Goal: Check status: Check status

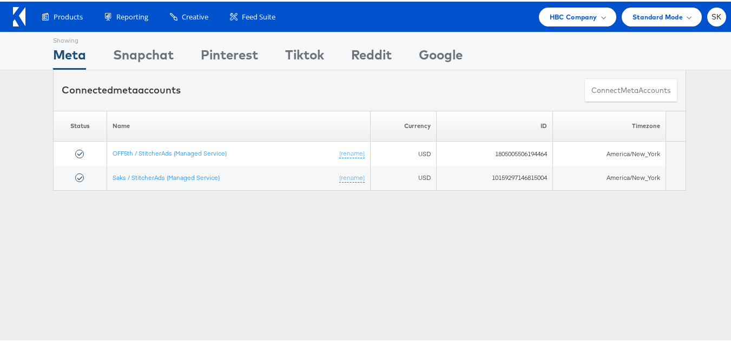
click at [581, 25] on div "Products Product Catalogs Enhance Your Product Catalog, Map Them to Publishers,…" at bounding box center [369, 15] width 739 height 30
click at [563, 20] on span "HBC Company" at bounding box center [574, 15] width 48 height 11
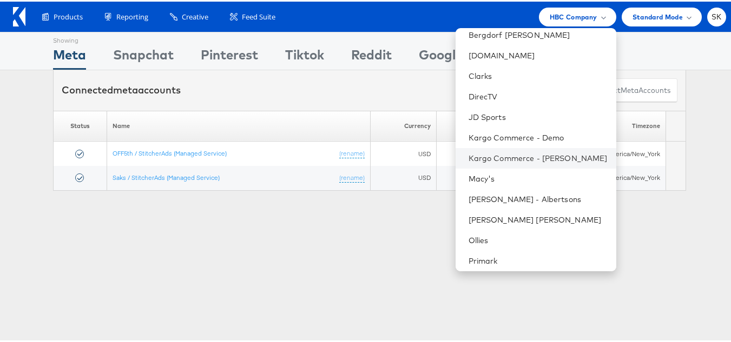
scroll to position [216, 0]
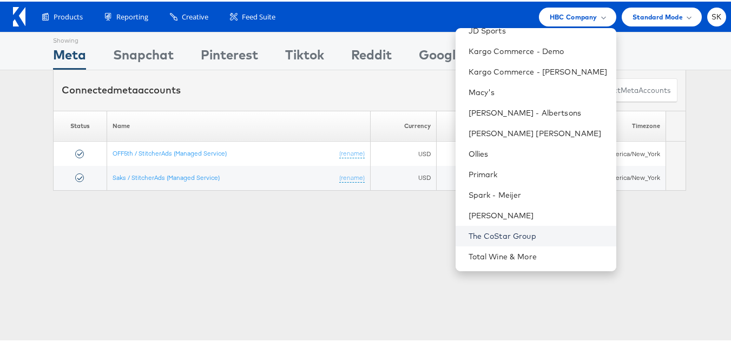
click at [497, 229] on link "The CoStar Group" at bounding box center [537, 234] width 139 height 11
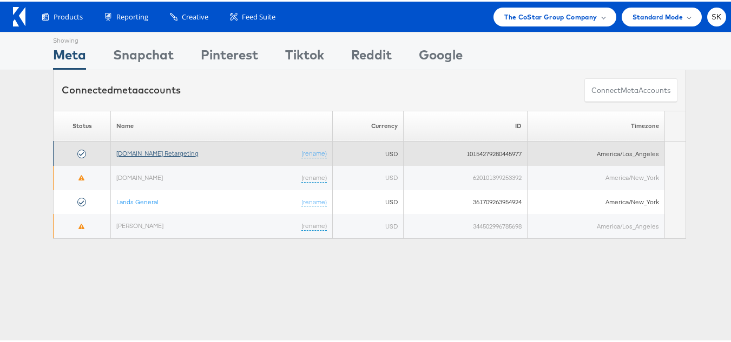
click at [187, 154] on link "[DOMAIN_NAME] Retargeting" at bounding box center [157, 152] width 82 height 8
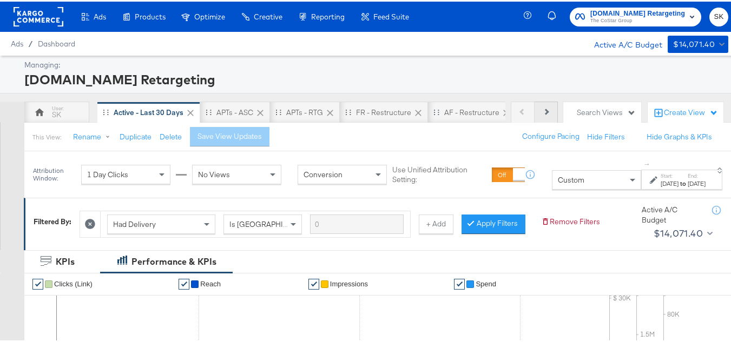
click at [542, 111] on button "Next" at bounding box center [545, 111] width 23 height 22
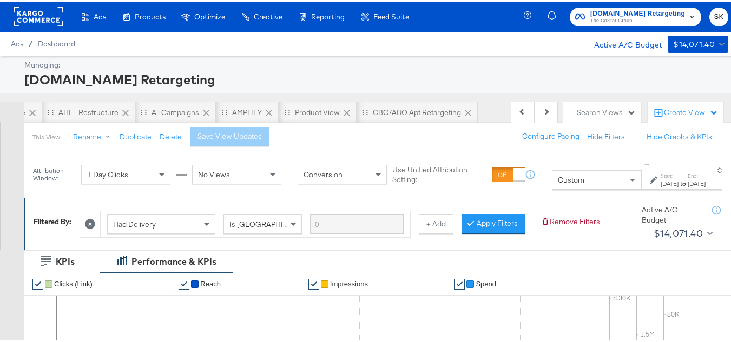
scroll to position [0, 486]
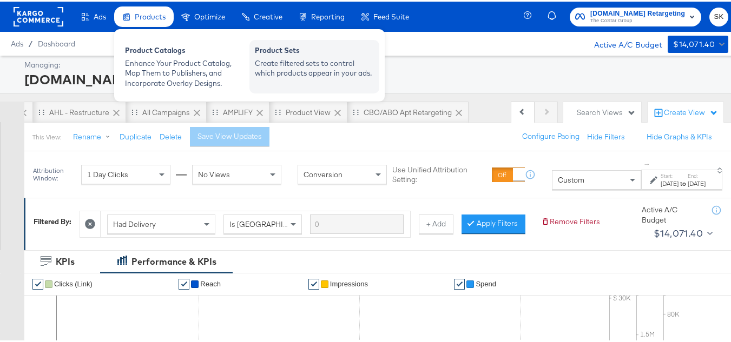
click at [295, 52] on div "Product Sets" at bounding box center [314, 50] width 119 height 13
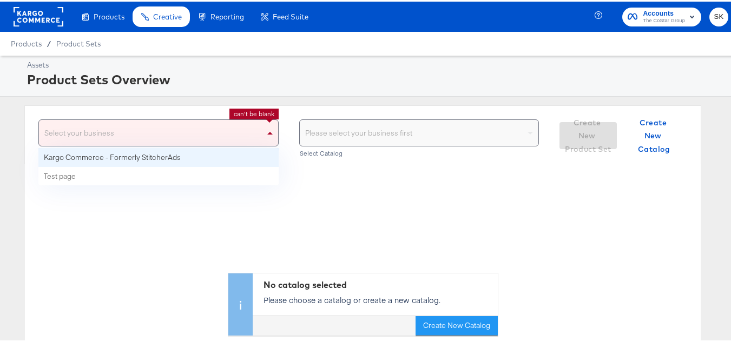
click at [267, 129] on span at bounding box center [271, 131] width 14 height 26
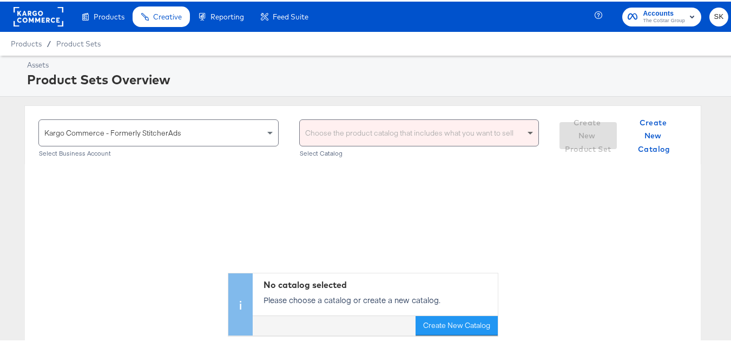
click at [527, 131] on span at bounding box center [529, 132] width 5 height 4
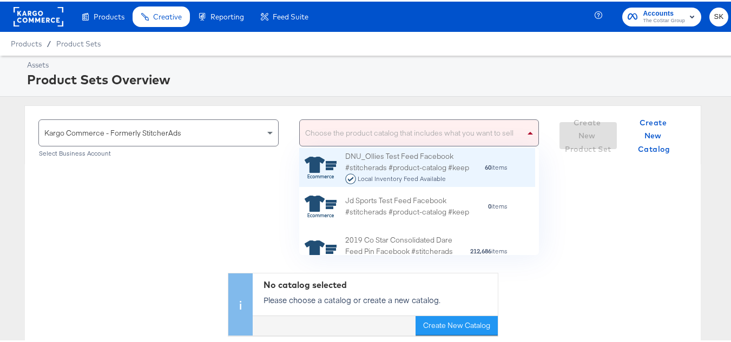
scroll to position [99, 228]
click at [391, 130] on div "Choose the product catalog that includes what you want to sell" at bounding box center [419, 131] width 239 height 26
type input "ah"
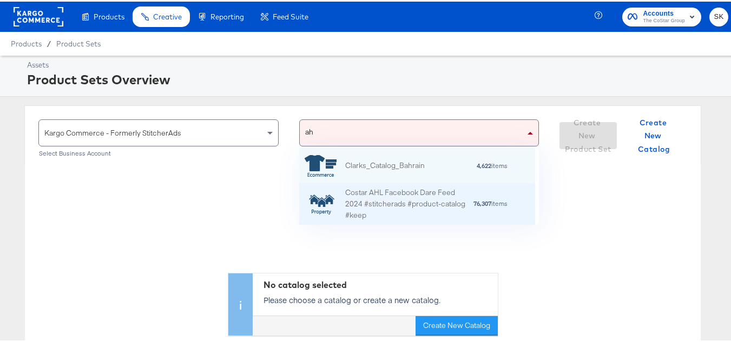
click at [429, 207] on div "Costar AHL Facebook Dare Feed 2024 #stitcherads #product-catalog #keep" at bounding box center [409, 203] width 128 height 34
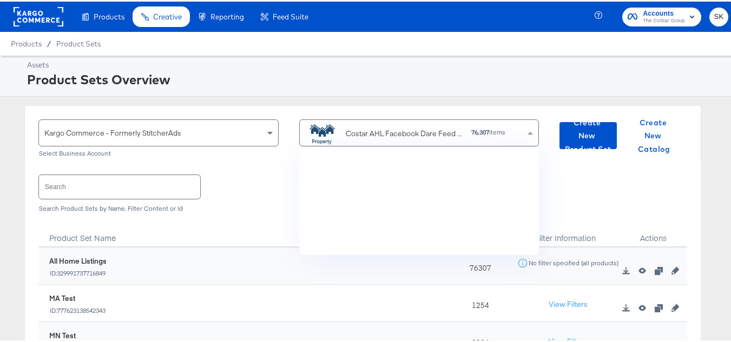
scroll to position [99, 228]
click at [162, 184] on input "text" at bounding box center [119, 185] width 161 height 23
paste input "DiamondPlus_Diamond_Platinum_Properties"
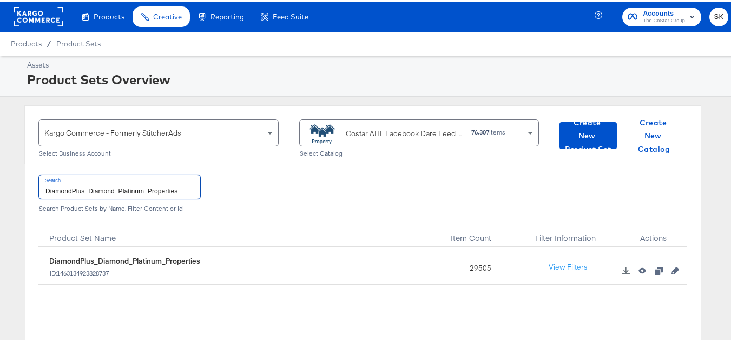
type input "DiamondPlus_Diamond_Platinum_Properties"
click at [480, 267] on div "29505" at bounding box center [478, 264] width 68 height 37
copy div "29505"
click at [248, 176] on div "Search DiamondPlus_Diamond_Platinum_Properties Search Product Sets by Name, Fil…" at bounding box center [362, 191] width 648 height 56
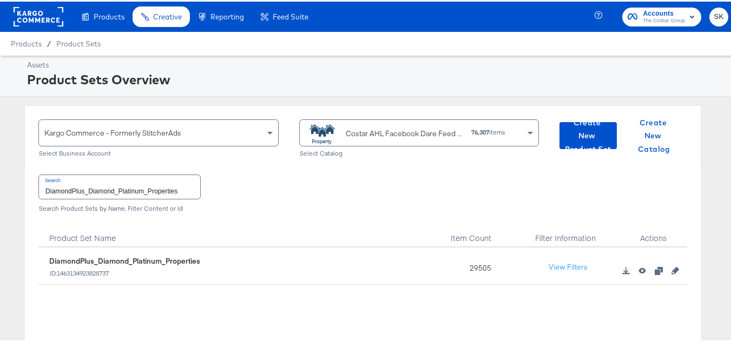
click at [135, 189] on input "DiamondPlus_Diamond_Platinum_Properties" at bounding box center [119, 185] width 161 height 23
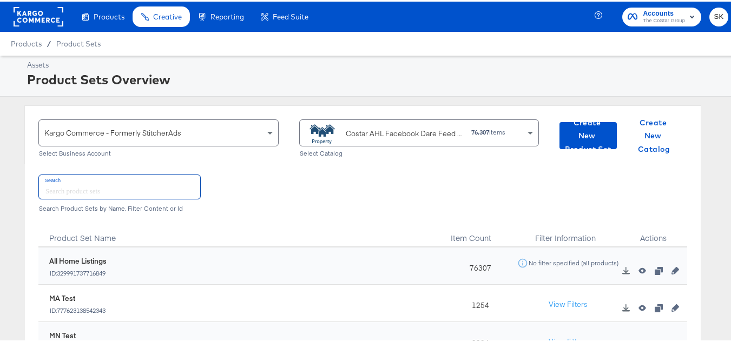
click at [387, 128] on div "Costar AHL Facebook Dare Feed 2024 #stitcherads #product-catalog #keep" at bounding box center [404, 132] width 117 height 11
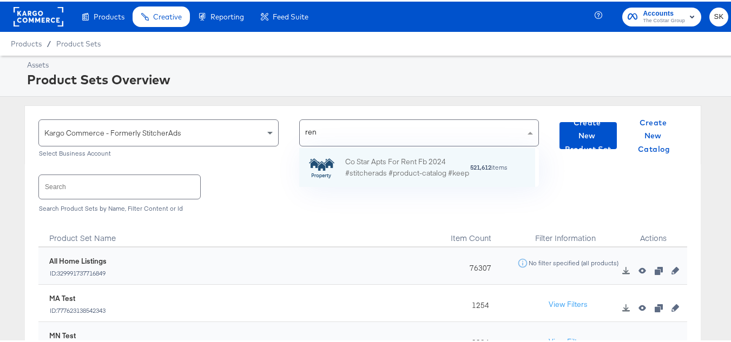
scroll to position [30, 228]
type input "rent"
click at [383, 162] on div "Co Star Apts For Rent Fb 2024 #stitcherads #product-catalog #keep" at bounding box center [407, 166] width 124 height 23
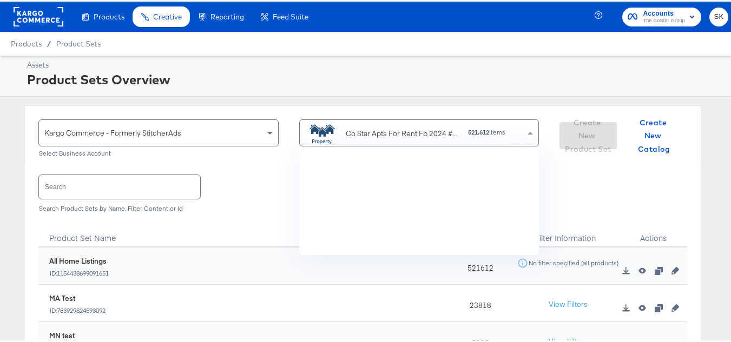
scroll to position [99, 228]
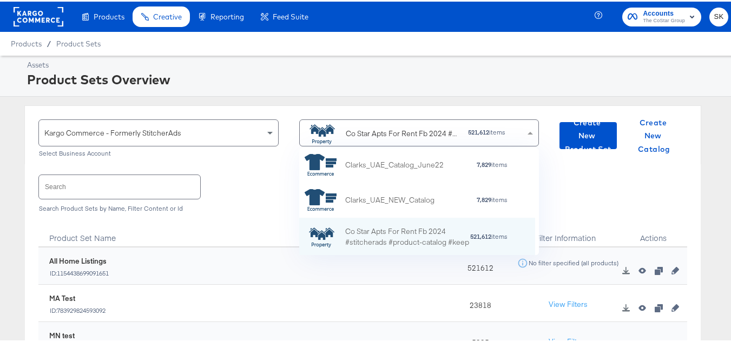
click at [129, 187] on input "text" at bounding box center [119, 185] width 161 height 23
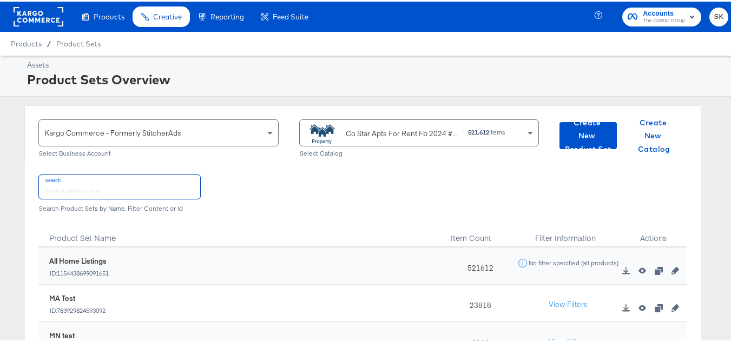
paste input "ForRent.com_Diamond & Platinum"
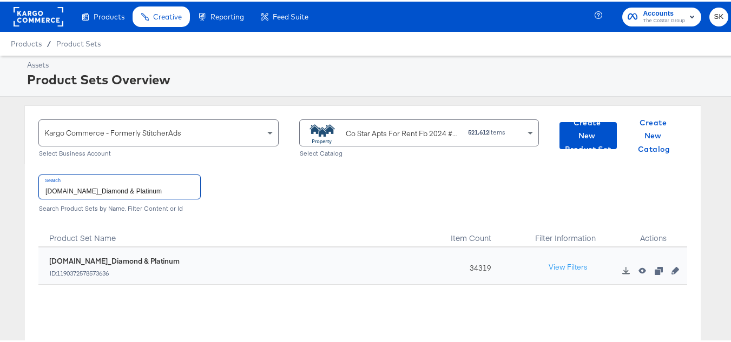
type input "ForRent.com_Diamond & Platinum"
click at [462, 265] on div "34319" at bounding box center [478, 264] width 68 height 37
copy div "34319"
click at [121, 190] on input "ForRent.com_Diamond & Platinum" at bounding box center [119, 185] width 161 height 23
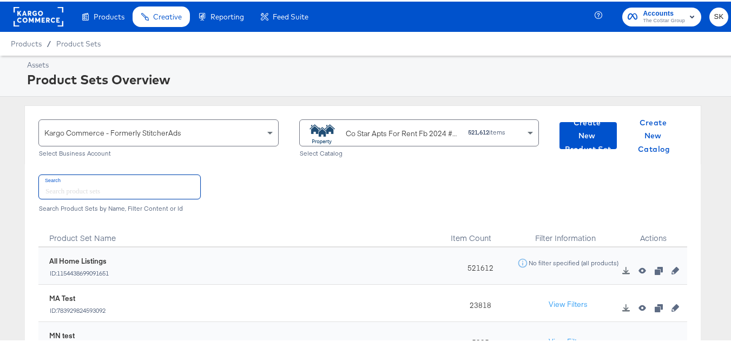
click at [379, 130] on div "Co Star Apts For Rent Fb 2024 #stitcherads #product-catalog #keep" at bounding box center [403, 132] width 114 height 11
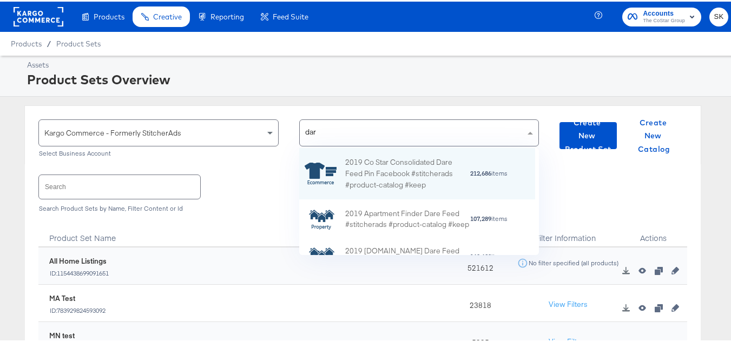
type input "dare"
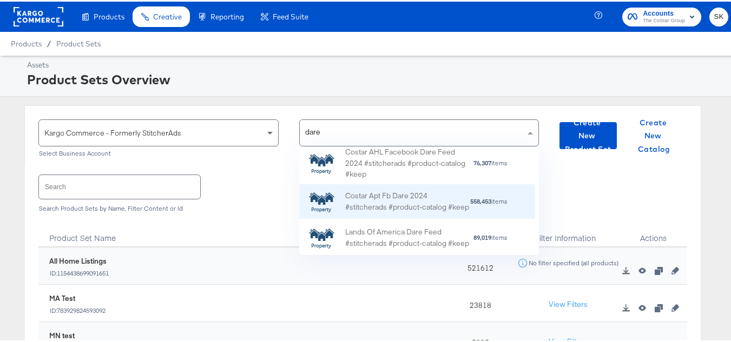
click at [404, 194] on div "Costar Apt Fb Dare 2024 #stitcherads #product-catalog #keep" at bounding box center [407, 200] width 124 height 23
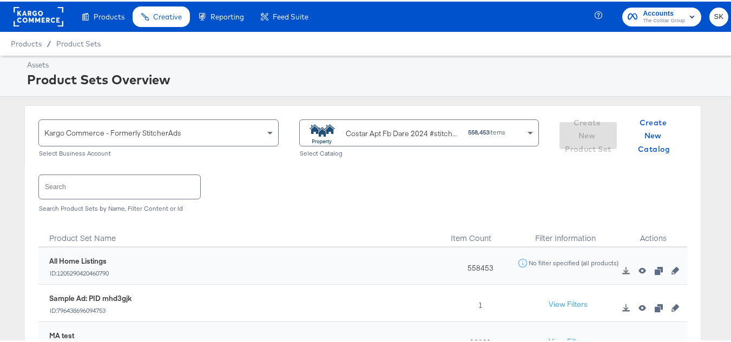
click at [127, 183] on input "text" at bounding box center [119, 185] width 161 height 23
paste input "DARECatalog_Apts_AllPlatinum_AllDiamond"
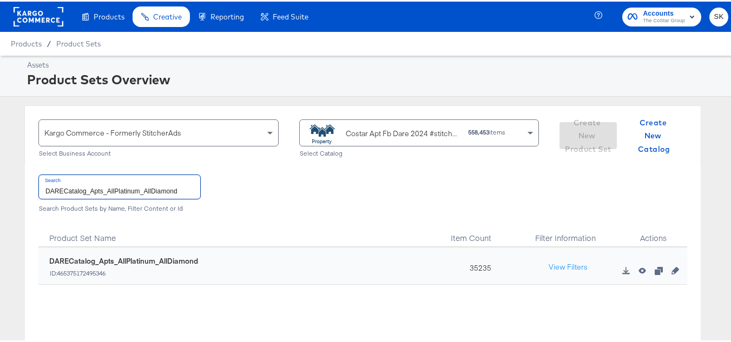
type input "DARECatalog_Apts_AllPlatinum_AllDiamond"
click at [474, 275] on div "35235" at bounding box center [478, 264] width 68 height 37
copy div "35235"
click at [124, 186] on input "DARECatalog_Apts_AllPlatinum_AllDiamond" at bounding box center [119, 185] width 161 height 23
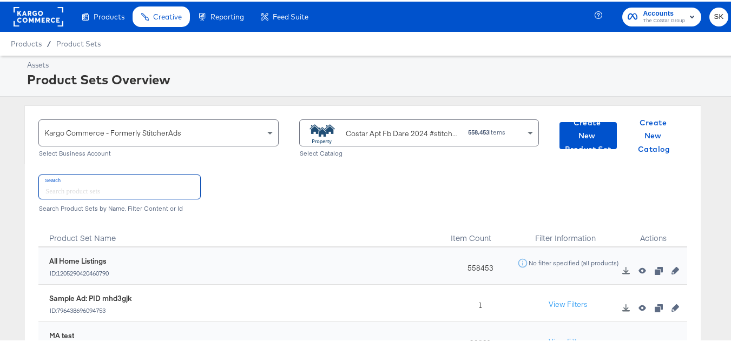
click at [400, 127] on div "Costar Apt Fb Dare 2024 #stitcherads #product-catalog #keep" at bounding box center [403, 132] width 114 height 11
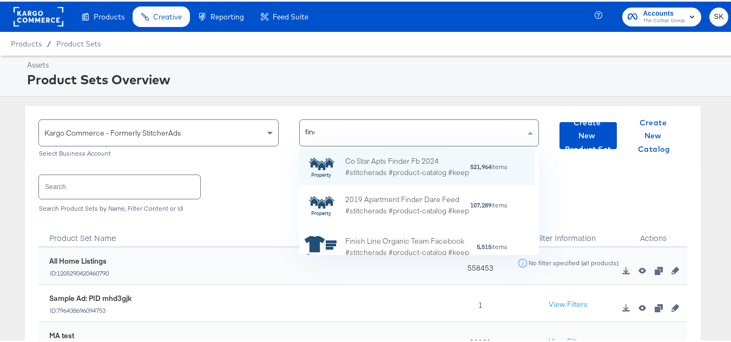
scroll to position [69, 228]
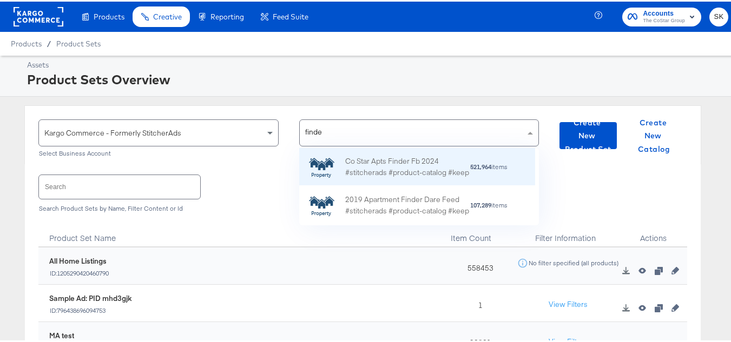
type input "finder"
click at [397, 169] on div "Co Star Apts Finder Fb 2024 #stitcherads #product-catalog #keep" at bounding box center [407, 165] width 124 height 23
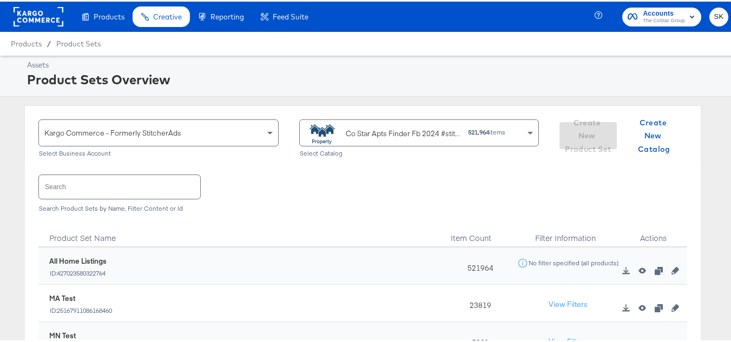
click at [112, 191] on input "text" at bounding box center [119, 185] width 161 height 23
paste input "ApartmentFinder_2024_Diamond & Platinum"
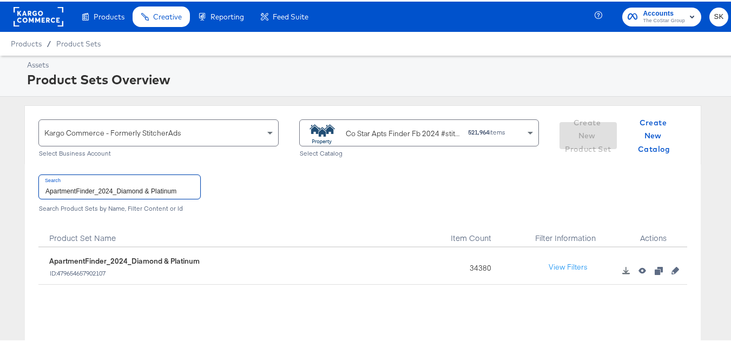
type input "ApartmentFinder_2024_Diamond & Platinum"
click at [480, 268] on div "34380" at bounding box center [478, 264] width 68 height 37
copy div "34380"
click at [460, 267] on div "34380" at bounding box center [478, 264] width 68 height 37
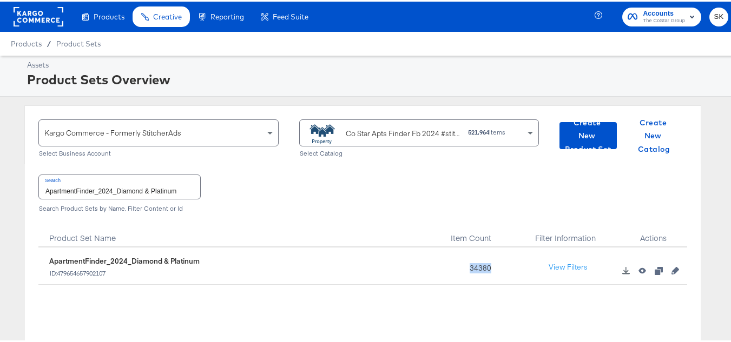
click at [460, 267] on div "34380" at bounding box center [478, 264] width 68 height 37
copy div "34380"
click at [366, 262] on div "ApartmentFinder_2024_Diamond & Platinum ID: 479654657902107" at bounding box center [246, 265] width 394 height 21
click at [49, 14] on rect at bounding box center [39, 14] width 50 height 19
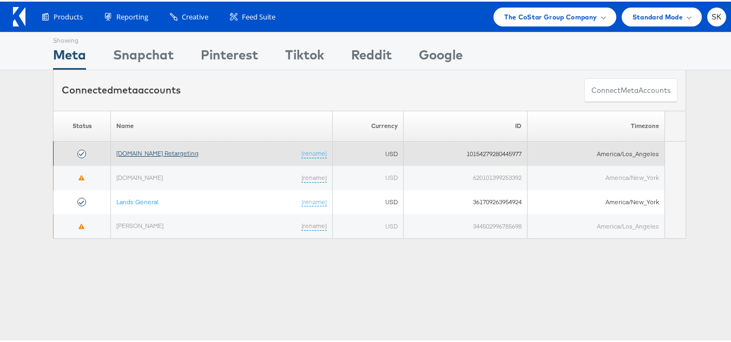
click at [167, 151] on link "[DOMAIN_NAME] Retargeting" at bounding box center [157, 152] width 82 height 8
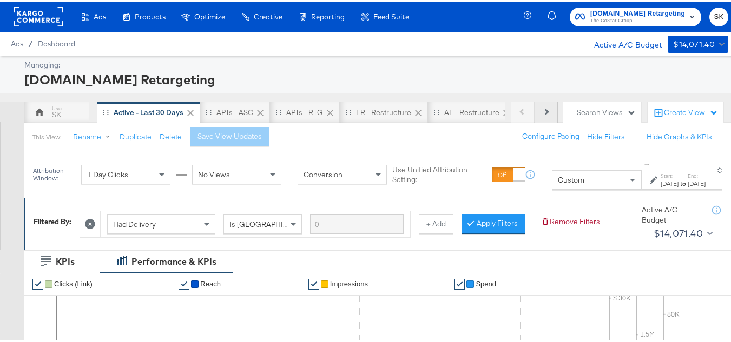
click at [542, 108] on button "Next" at bounding box center [545, 111] width 23 height 22
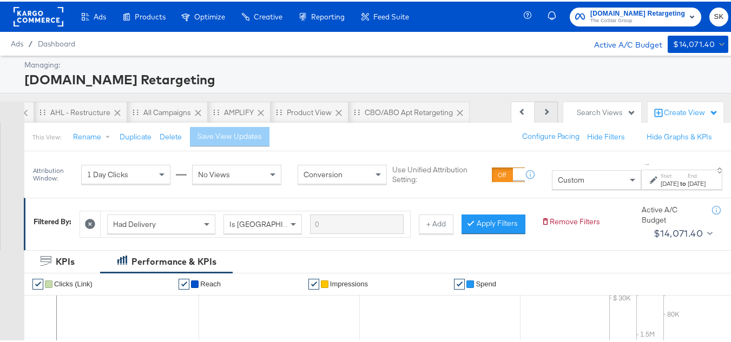
click at [542, 108] on button "Next" at bounding box center [545, 111] width 23 height 22
click at [542, 108] on div "Previous Next" at bounding box center [534, 111] width 47 height 22
click at [309, 109] on div "Product View" at bounding box center [308, 111] width 45 height 10
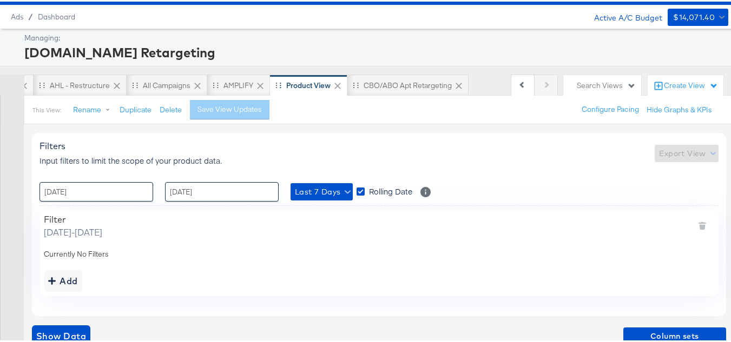
scroll to position [39, 0]
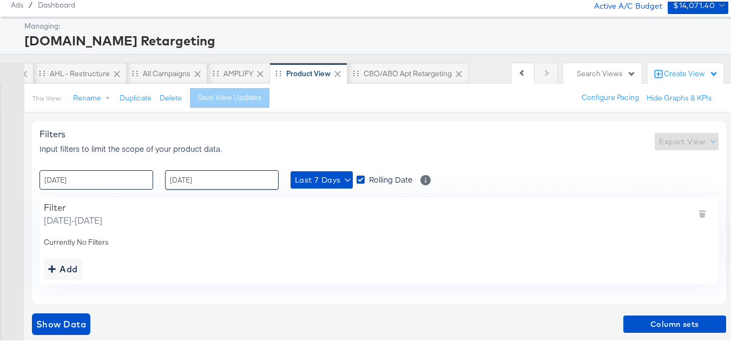
click at [127, 184] on input "[DATE]" at bounding box center [96, 178] width 114 height 19
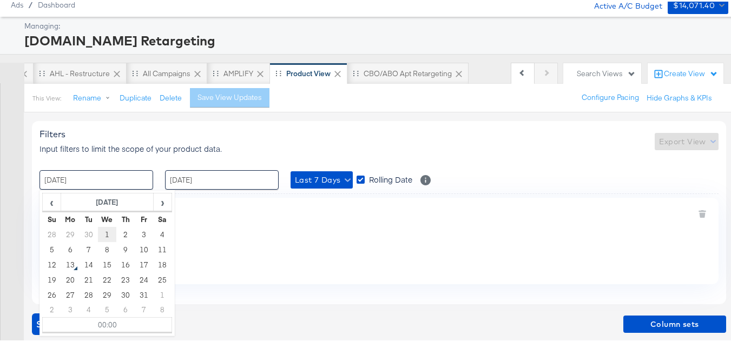
click at [106, 231] on td "1" at bounding box center [107, 233] width 18 height 15
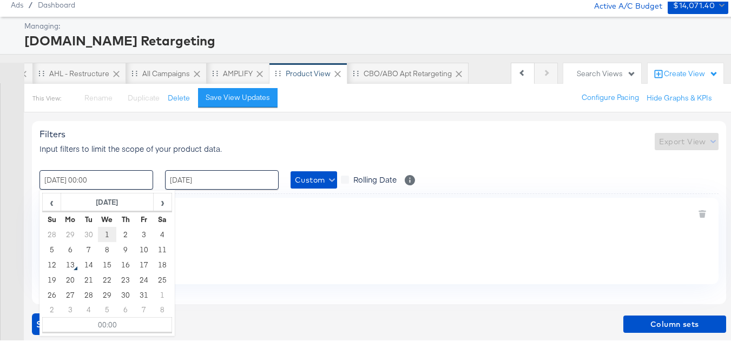
type input "[DATE] 00:00"
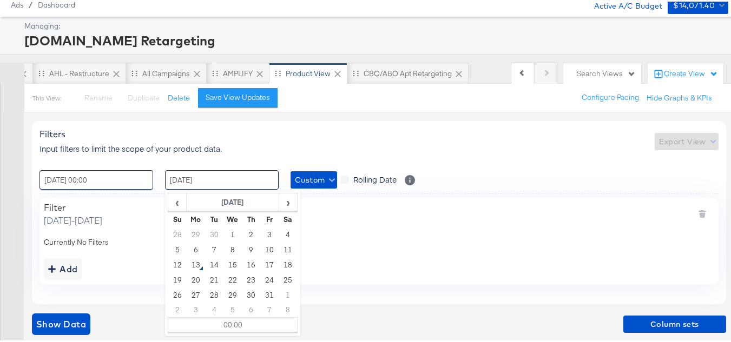
click at [222, 185] on input "[DATE]" at bounding box center [222, 178] width 114 height 19
click at [194, 265] on td "13" at bounding box center [196, 263] width 18 height 15
type input "[DATE] 00:00"
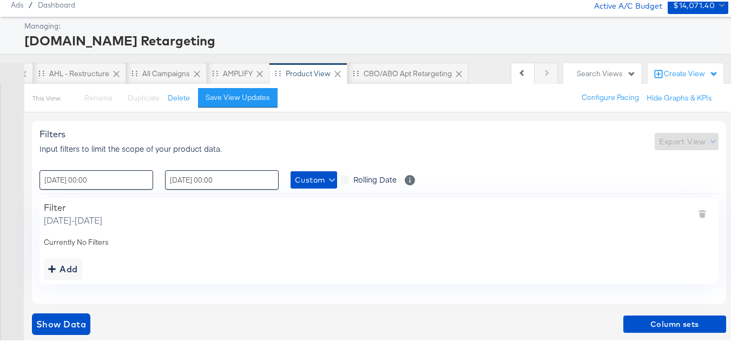
click at [360, 241] on div "Currently No Filters" at bounding box center [379, 241] width 670 height 10
click at [62, 268] on div "Add" at bounding box center [63, 267] width 30 height 15
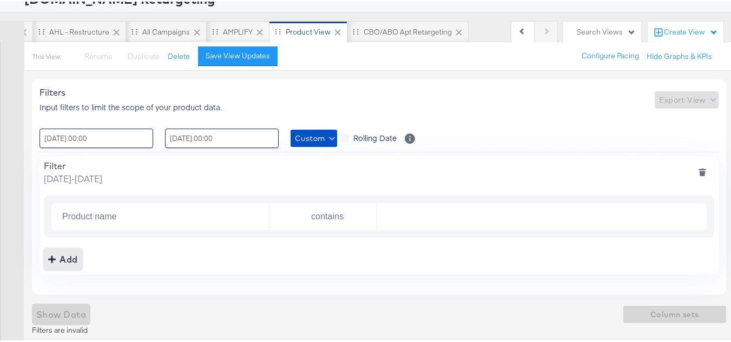
scroll to position [81, 0]
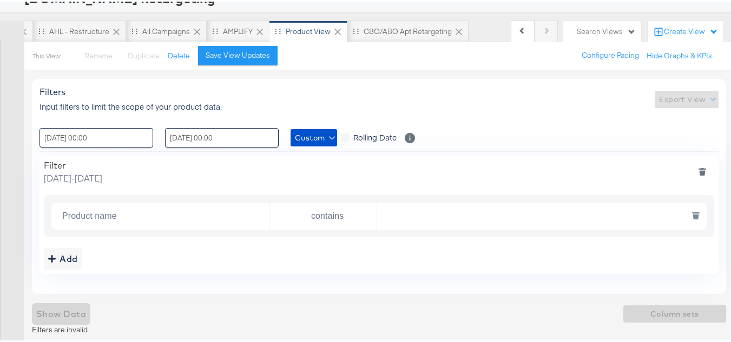
click at [128, 216] on input "Product name" at bounding box center [163, 215] width 211 height 22
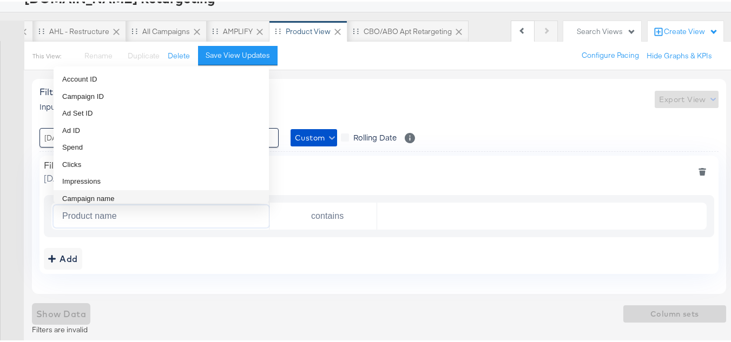
click at [121, 194] on li "Campaign name" at bounding box center [161, 197] width 215 height 17
type input "Campaign name"
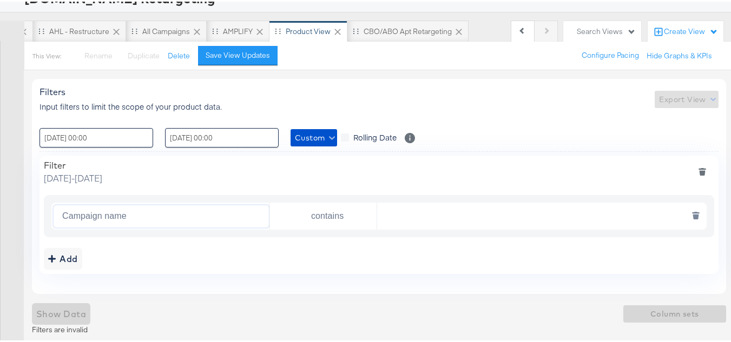
click at [412, 220] on input "text" at bounding box center [538, 215] width 323 height 22
paste input "AHL24"
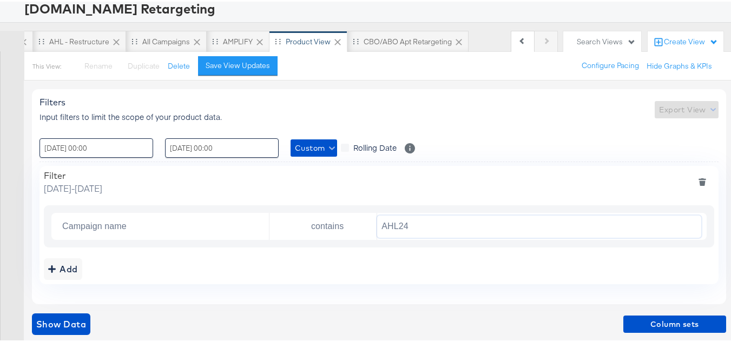
scroll to position [71, 0]
click at [68, 324] on span "Show Data" at bounding box center [61, 322] width 50 height 15
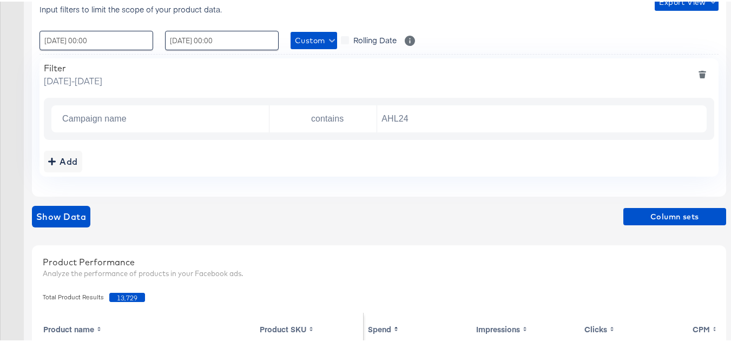
scroll to position [179, 0]
click at [132, 293] on span "13,729" at bounding box center [127, 295] width 36 height 9
copy span "13,729"
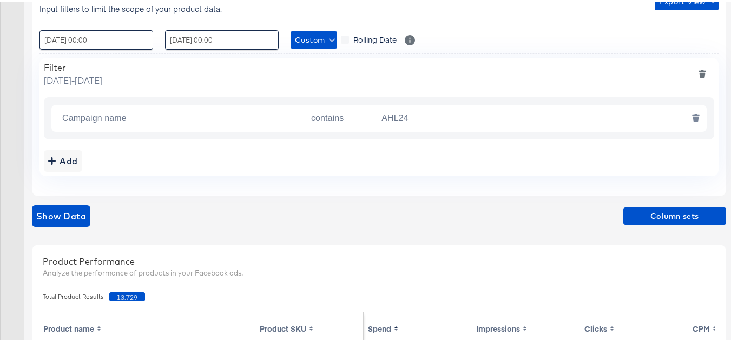
click at [453, 114] on input "AHL24" at bounding box center [538, 117] width 323 height 22
paste input "F"
click at [385, 167] on div "Add" at bounding box center [379, 160] width 670 height 22
click at [88, 216] on button "Show Data" at bounding box center [61, 215] width 58 height 22
click at [134, 294] on span "10,054" at bounding box center [127, 295] width 36 height 9
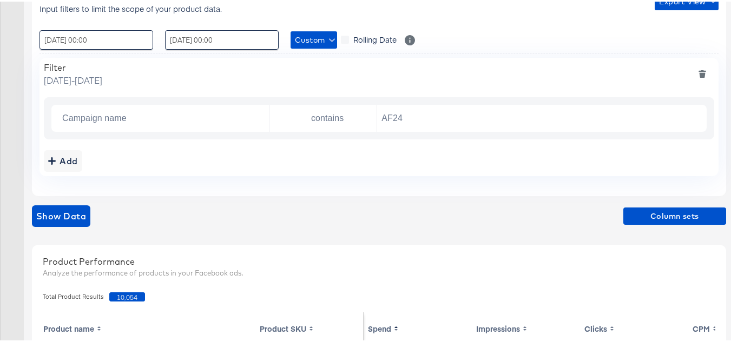
click at [134, 294] on span "10,054" at bounding box center [127, 295] width 36 height 9
copy span "10,054"
click at [427, 108] on input "AF24" at bounding box center [538, 117] width 323 height 22
paste input "FR"
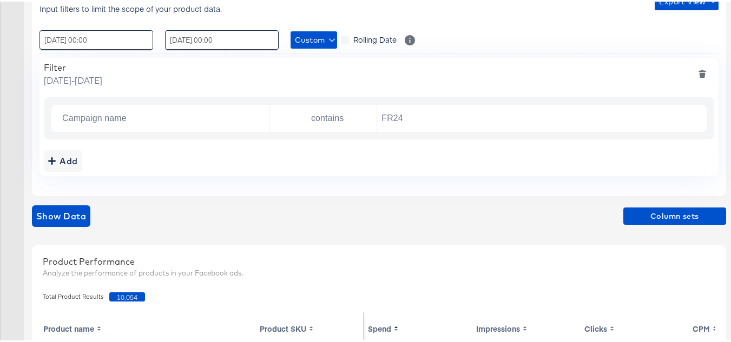
click at [469, 154] on div "Add" at bounding box center [379, 160] width 670 height 22
click at [62, 210] on span "Show Data" at bounding box center [61, 214] width 50 height 15
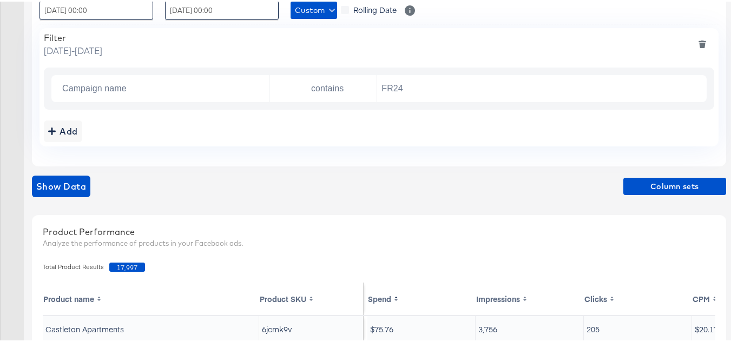
scroll to position [233, 0]
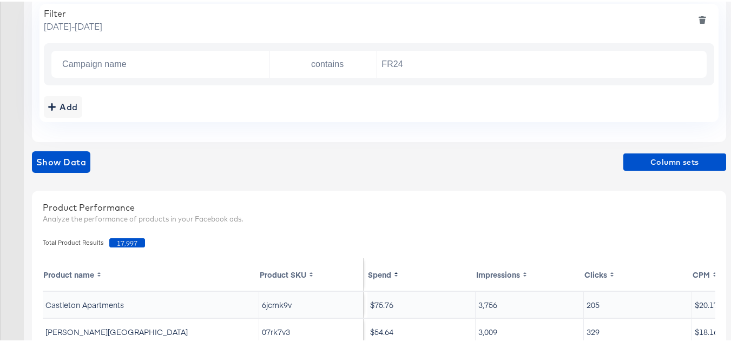
click at [134, 240] on span "17,997" at bounding box center [127, 241] width 36 height 9
copy span "17,997"
click at [428, 61] on input "FR24" at bounding box center [538, 63] width 323 height 22
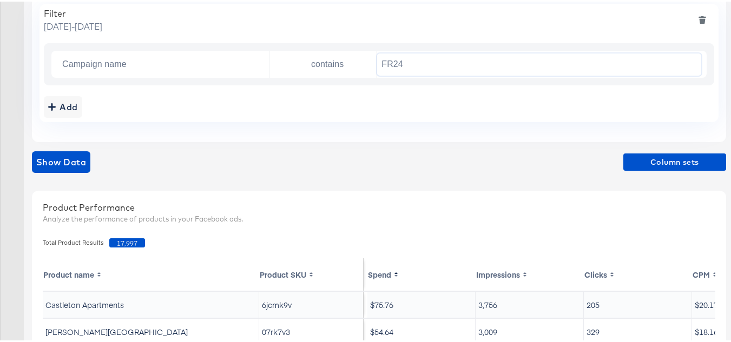
paste input "DARE"
type input "DARE24"
click at [436, 98] on div "Add" at bounding box center [379, 106] width 670 height 22
click at [29, 164] on div "Filters Input filters to limit the scope of your product data. Export View : [D…" at bounding box center [369, 257] width 739 height 680
click at [62, 159] on span "Show Data" at bounding box center [61, 160] width 50 height 15
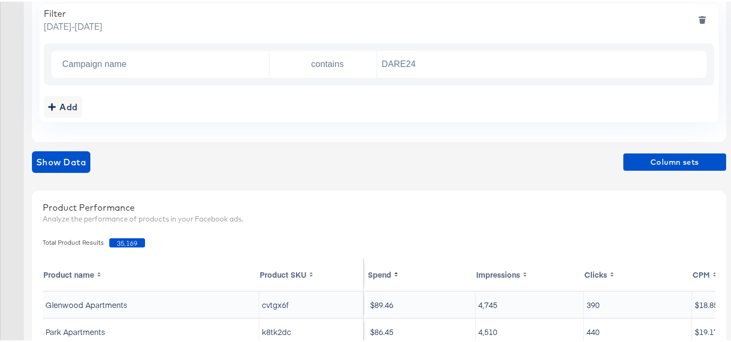
click at [128, 241] on span "35,169" at bounding box center [127, 241] width 36 height 9
copy span "35,169"
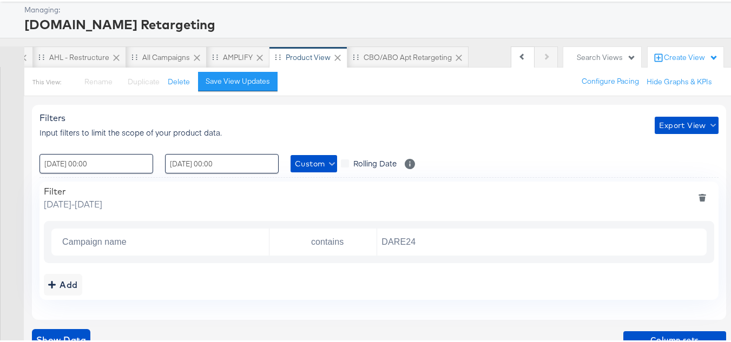
scroll to position [0, 0]
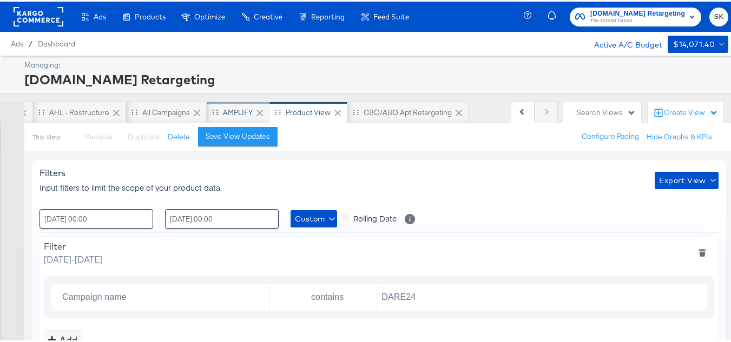
click at [211, 110] on div "AMPLIFY" at bounding box center [238, 111] width 63 height 22
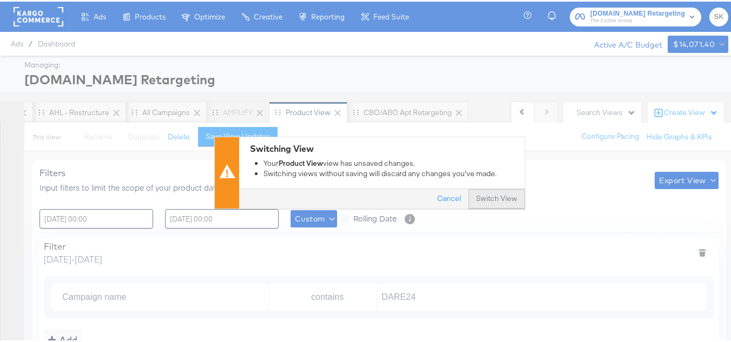
click at [499, 190] on button "Switch View" at bounding box center [496, 197] width 56 height 19
